Goal: Transaction & Acquisition: Obtain resource

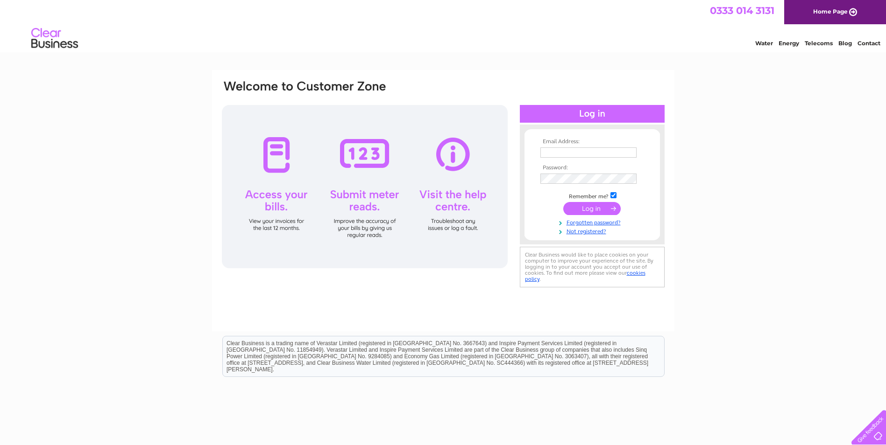
type input "[EMAIL_ADDRESS][DOMAIN_NAME]"
click at [582, 208] on input "submit" at bounding box center [591, 208] width 57 height 13
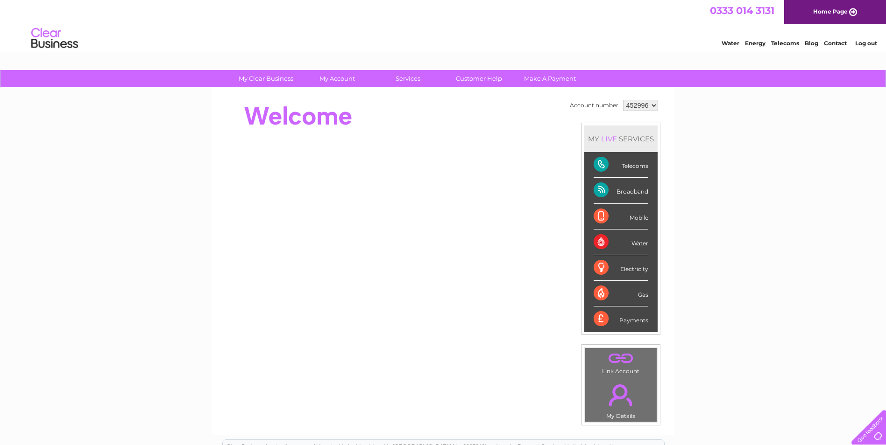
click at [654, 106] on select "452996" at bounding box center [640, 105] width 35 height 11
click at [623, 100] on select "452996" at bounding box center [640, 105] width 35 height 11
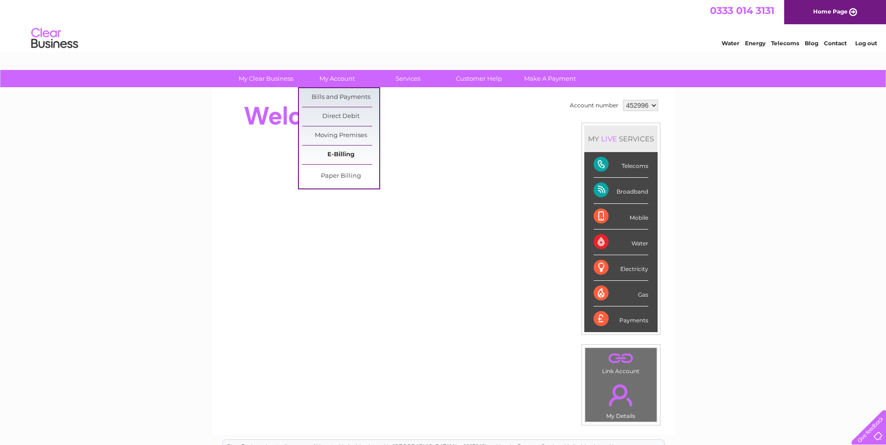
click at [325, 153] on link "E-Billing" at bounding box center [340, 155] width 77 height 19
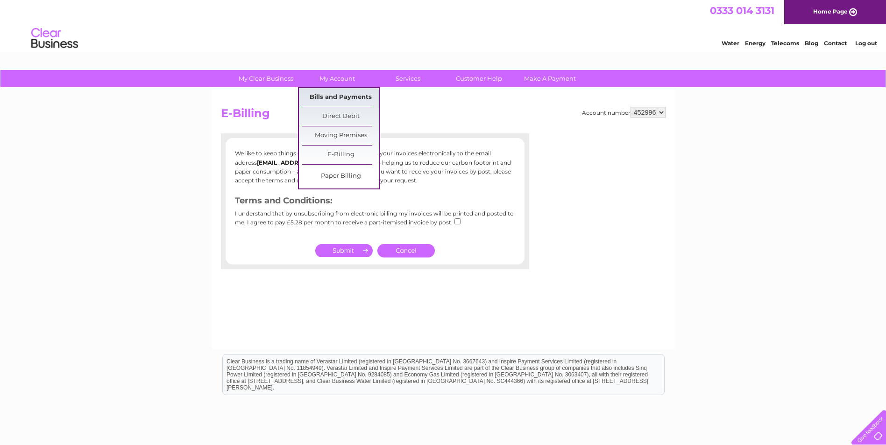
click at [328, 95] on link "Bills and Payments" at bounding box center [340, 97] width 77 height 19
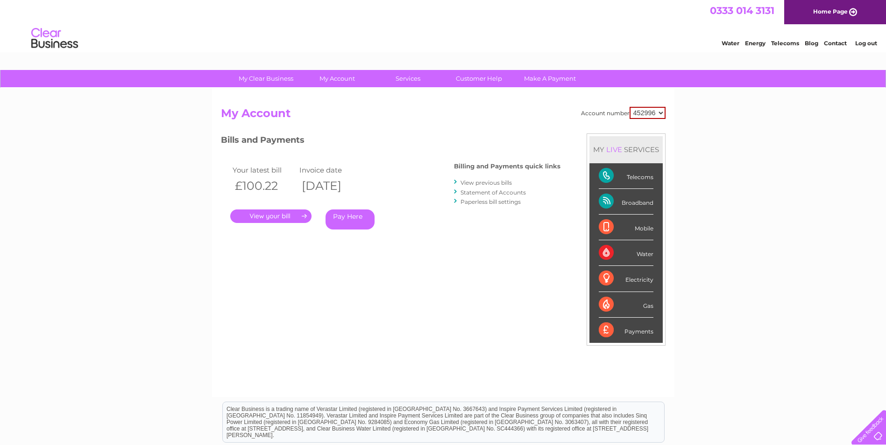
click at [298, 219] on link "." at bounding box center [270, 217] width 81 height 14
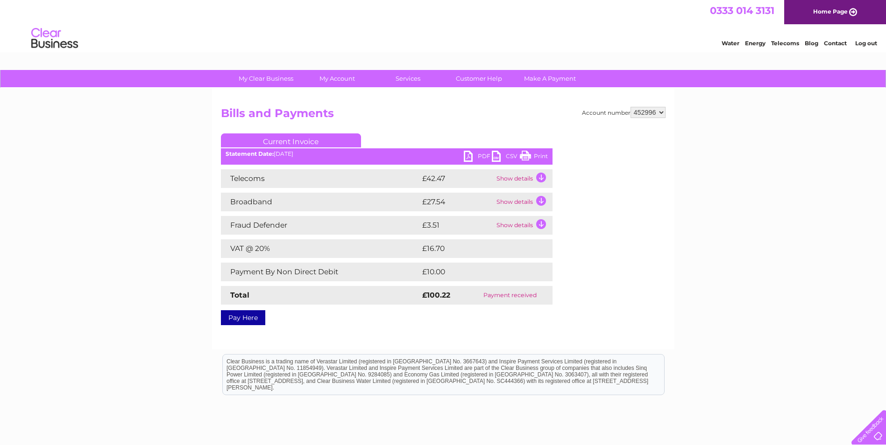
click at [471, 156] on link "PDF" at bounding box center [478, 158] width 28 height 14
